Goal: Task Accomplishment & Management: Use online tool/utility

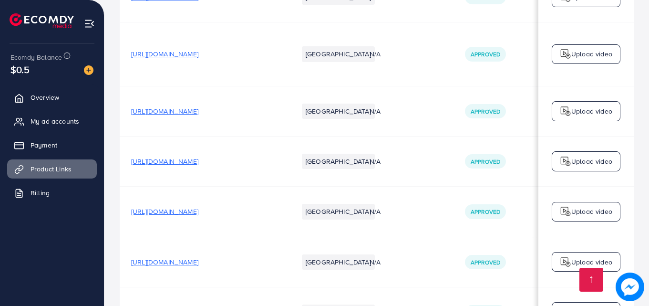
scroll to position [2380, 0]
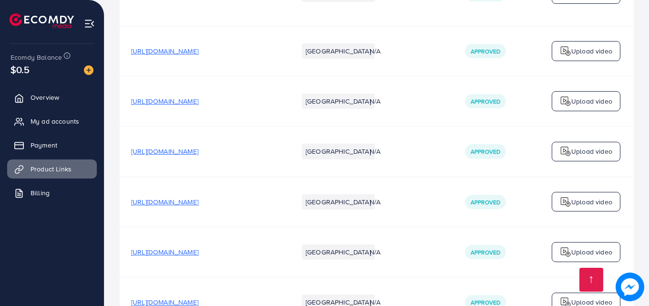
scroll to position [2380, 0]
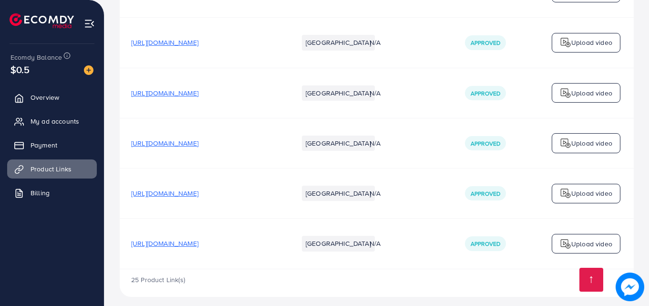
click at [198, 238] on span "[URL][DOMAIN_NAME]" at bounding box center [164, 243] width 67 height 10
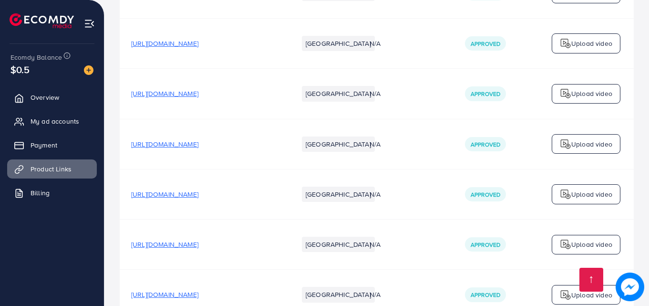
scroll to position [2323, 0]
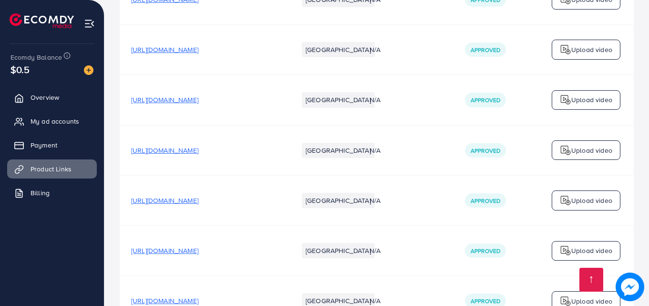
click at [198, 95] on span "[URL][DOMAIN_NAME]" at bounding box center [164, 100] width 67 height 10
click at [86, 70] on img at bounding box center [89, 70] width 10 height 10
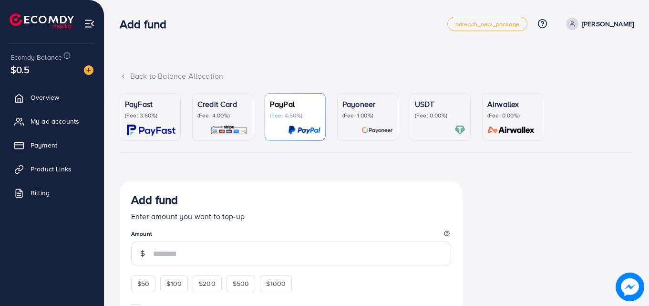
click at [235, 107] on p "Credit Card" at bounding box center [222, 103] width 51 height 11
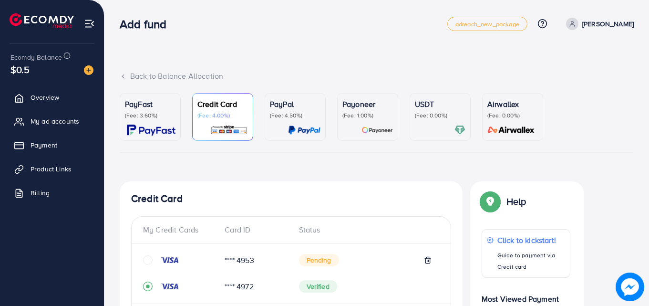
scroll to position [296, 0]
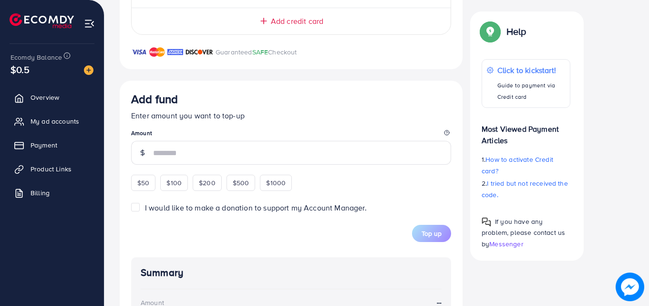
click at [229, 126] on div "Add fund Enter amount you want to top-up Amount $50 $100 $200 $500 $1000" at bounding box center [291, 141] width 320 height 99
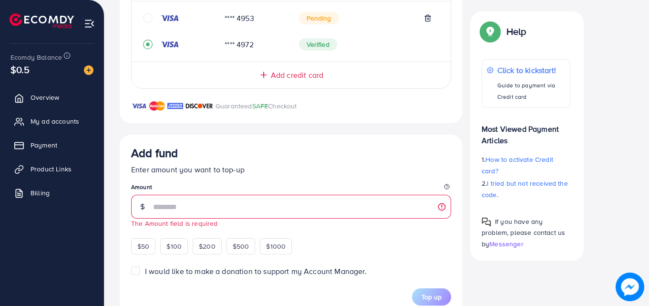
scroll to position [229, 0]
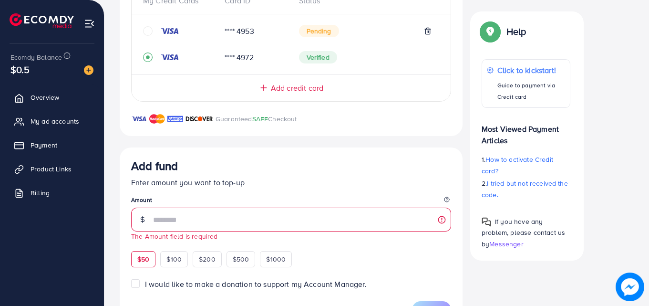
click at [148, 260] on span "$50" at bounding box center [143, 259] width 12 height 10
type input "**"
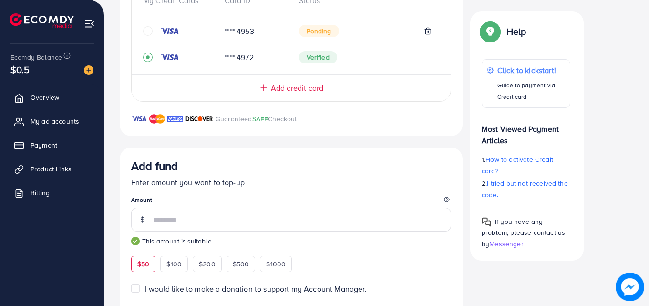
scroll to position [460, 0]
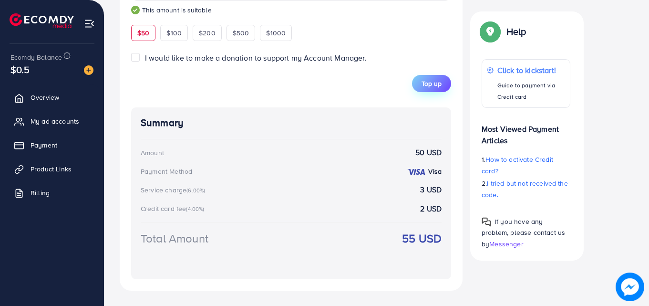
click at [434, 76] on button "Top up" at bounding box center [431, 83] width 39 height 17
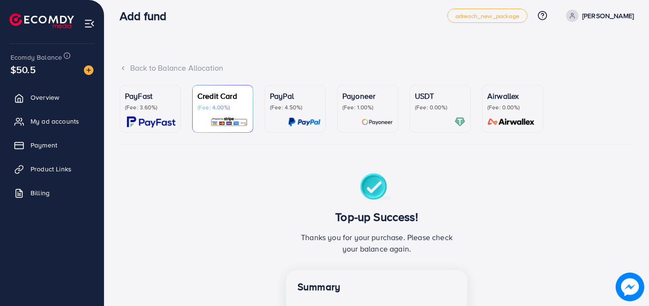
scroll to position [0, 0]
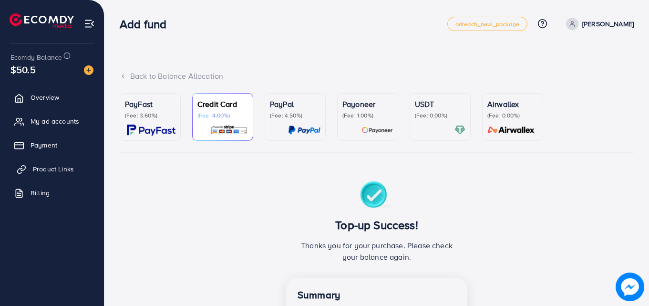
click at [55, 165] on span "Product Links" at bounding box center [53, 169] width 41 height 10
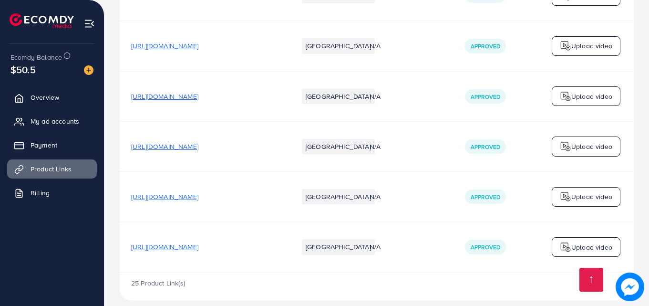
scroll to position [2380, 0]
